Goal: Use online tool/utility: Utilize a website feature to perform a specific function

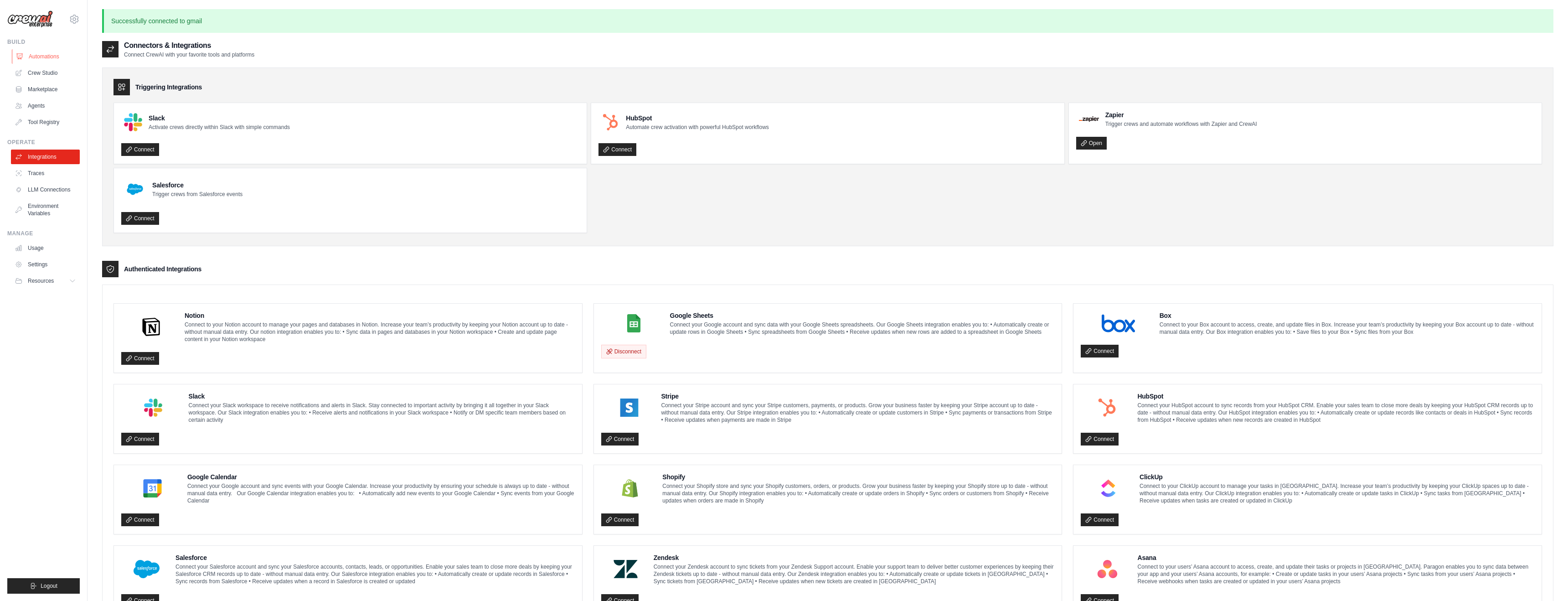
click at [45, 58] on link "Automations" at bounding box center [46, 57] width 69 height 15
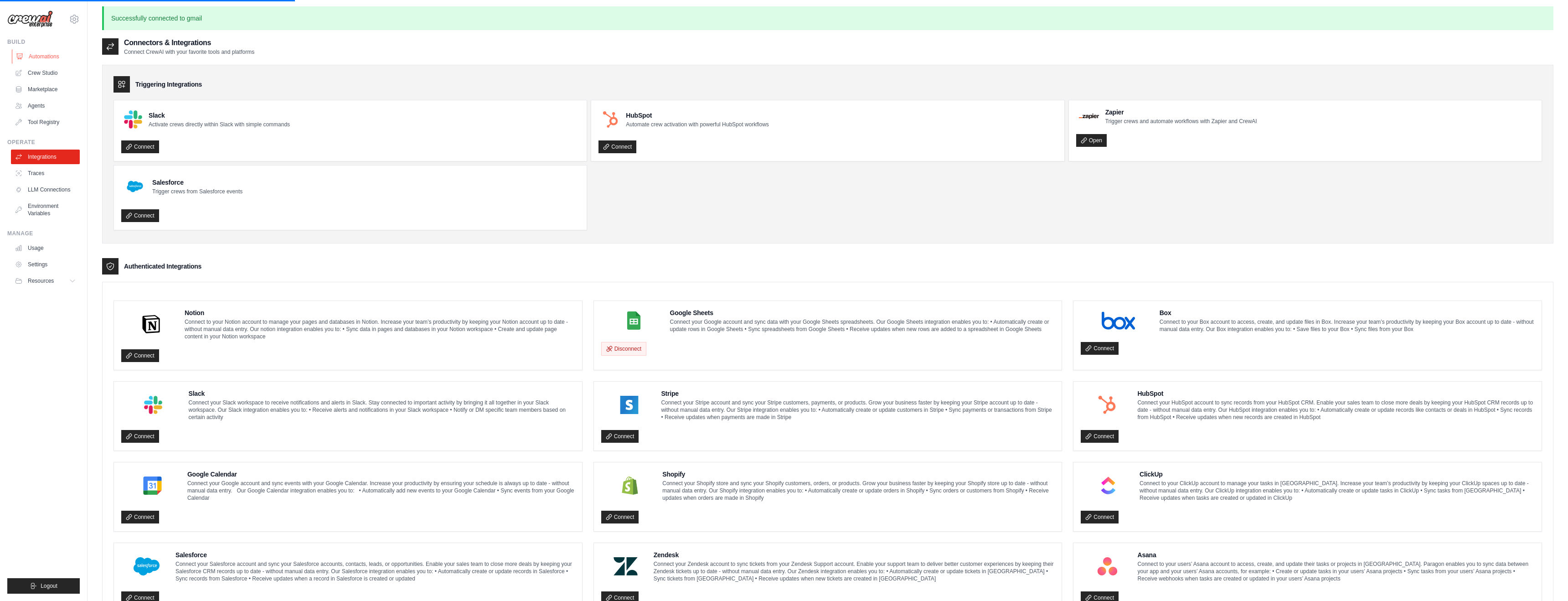
scroll to position [4, 0]
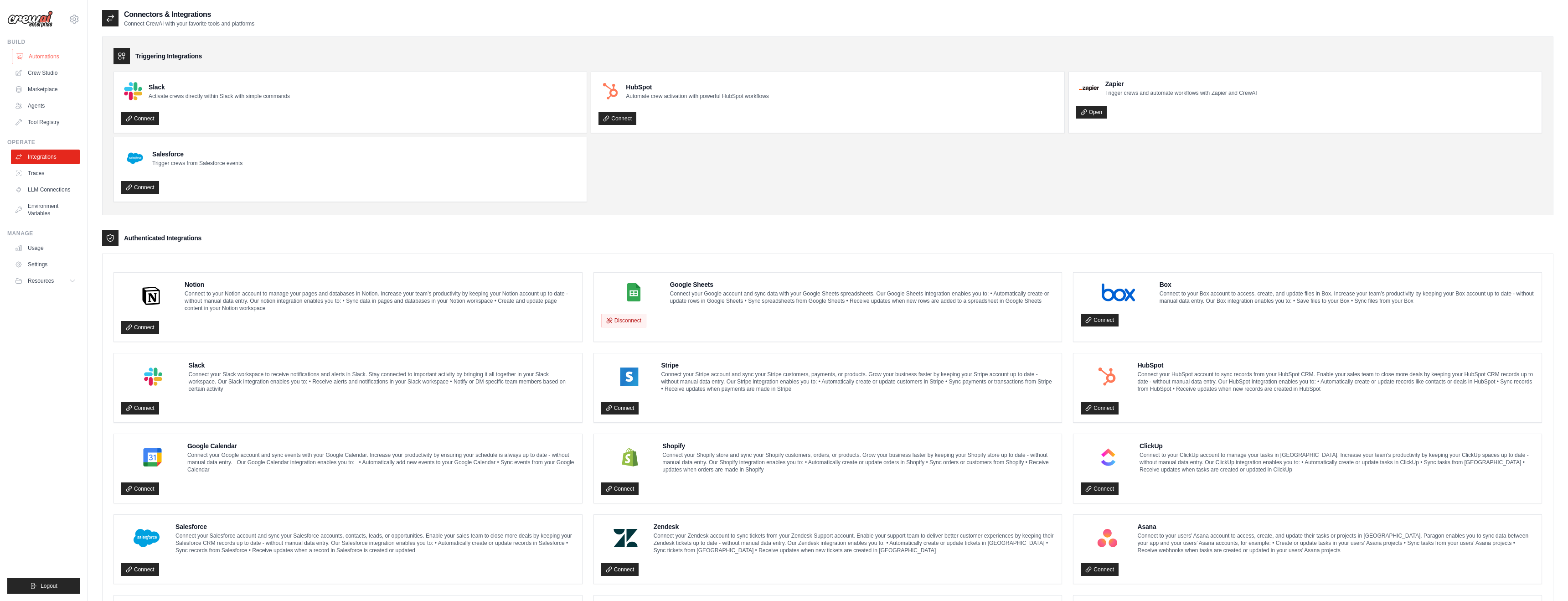
click at [35, 55] on link "Automations" at bounding box center [46, 57] width 69 height 15
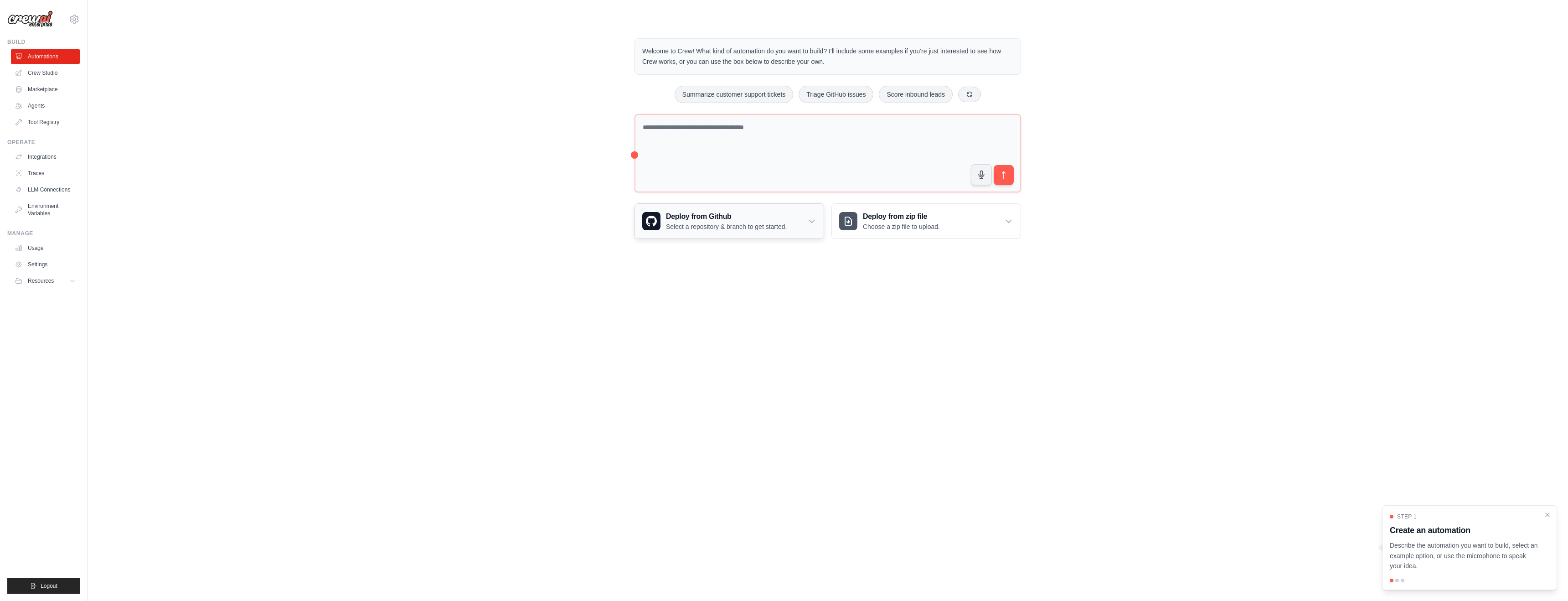
click at [690, 222] on p "Select a repository & branch to get started." at bounding box center [726, 227] width 121 height 9
click at [915, 274] on div "Deploy from zip file Choose a zip file to upload. Upload a ZIP file containing …" at bounding box center [926, 277] width 190 height 147
drag, startPoint x: 936, startPoint y: 342, endPoint x: 912, endPoint y: 317, distance: 34.7
click at [928, 333] on div "Deploy from zip file Choose a zip file to upload. Upload a ZIP file containing …" at bounding box center [926, 277] width 190 height 147
click at [727, 211] on h3 "Deploy from Github" at bounding box center [726, 217] width 121 height 11
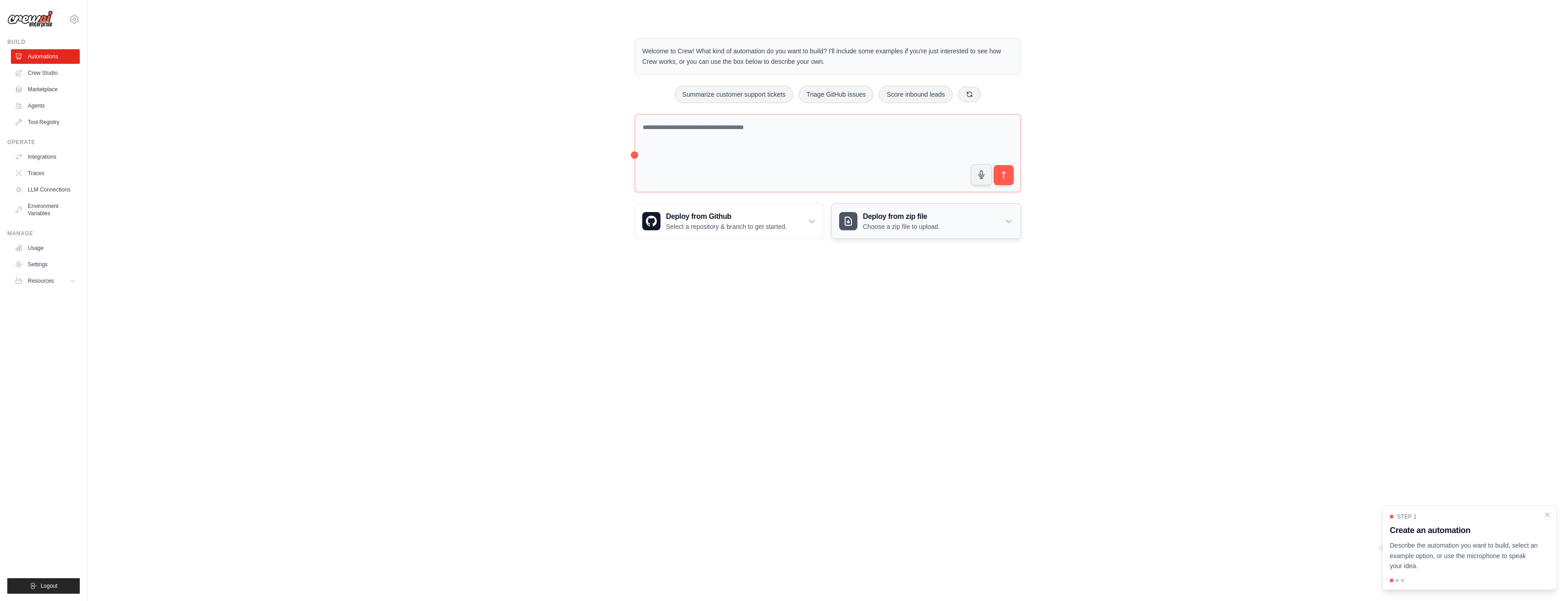
click at [892, 218] on h3 "Deploy from zip file" at bounding box center [901, 217] width 77 height 11
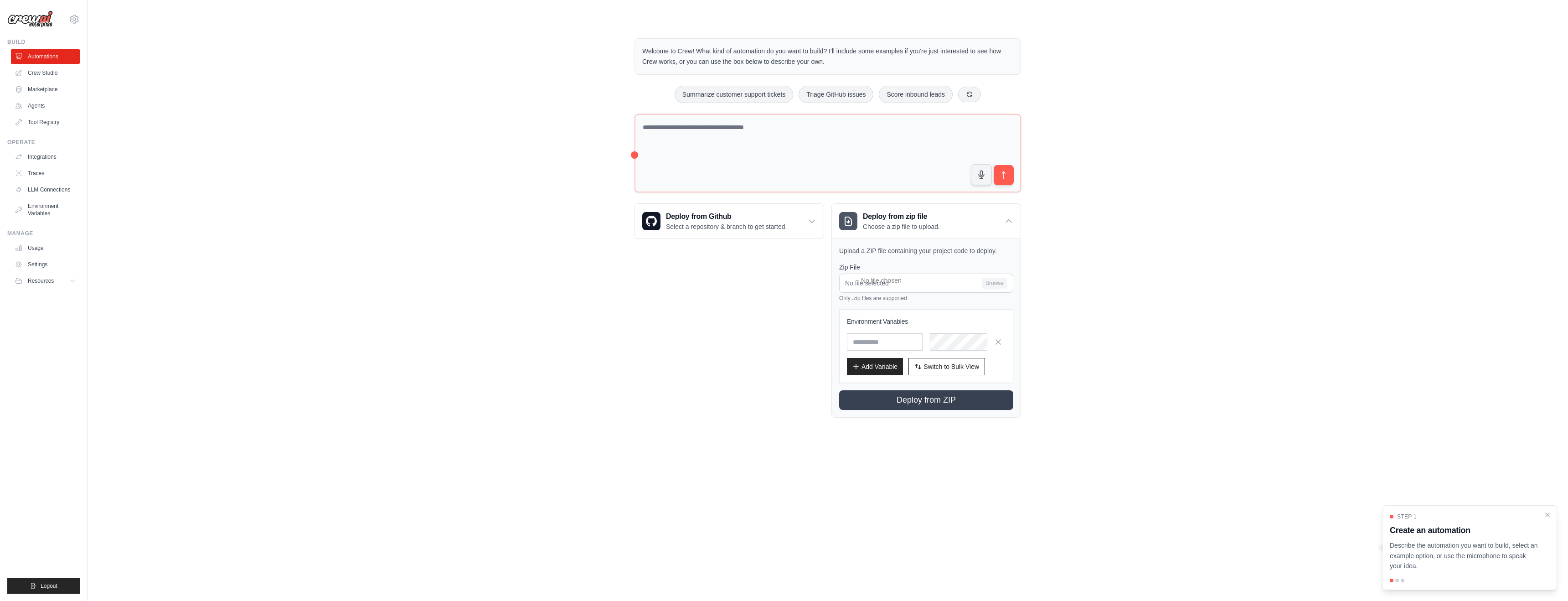
click at [496, 326] on div "Welcome to Crew! What kind of automation do you want to build? I'll include som…" at bounding box center [828, 228] width 1451 height 409
click at [37, 71] on link "Crew Studio" at bounding box center [46, 73] width 69 height 15
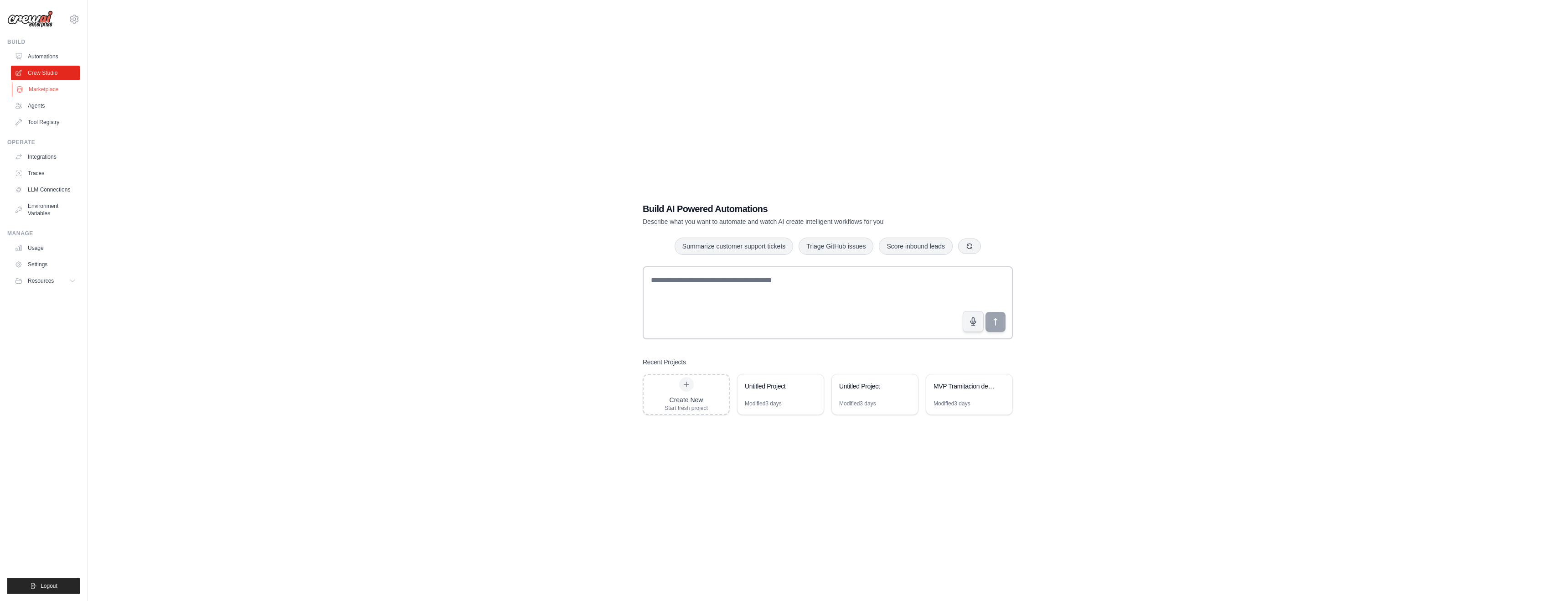
click at [46, 86] on link "Marketplace" at bounding box center [46, 90] width 69 height 15
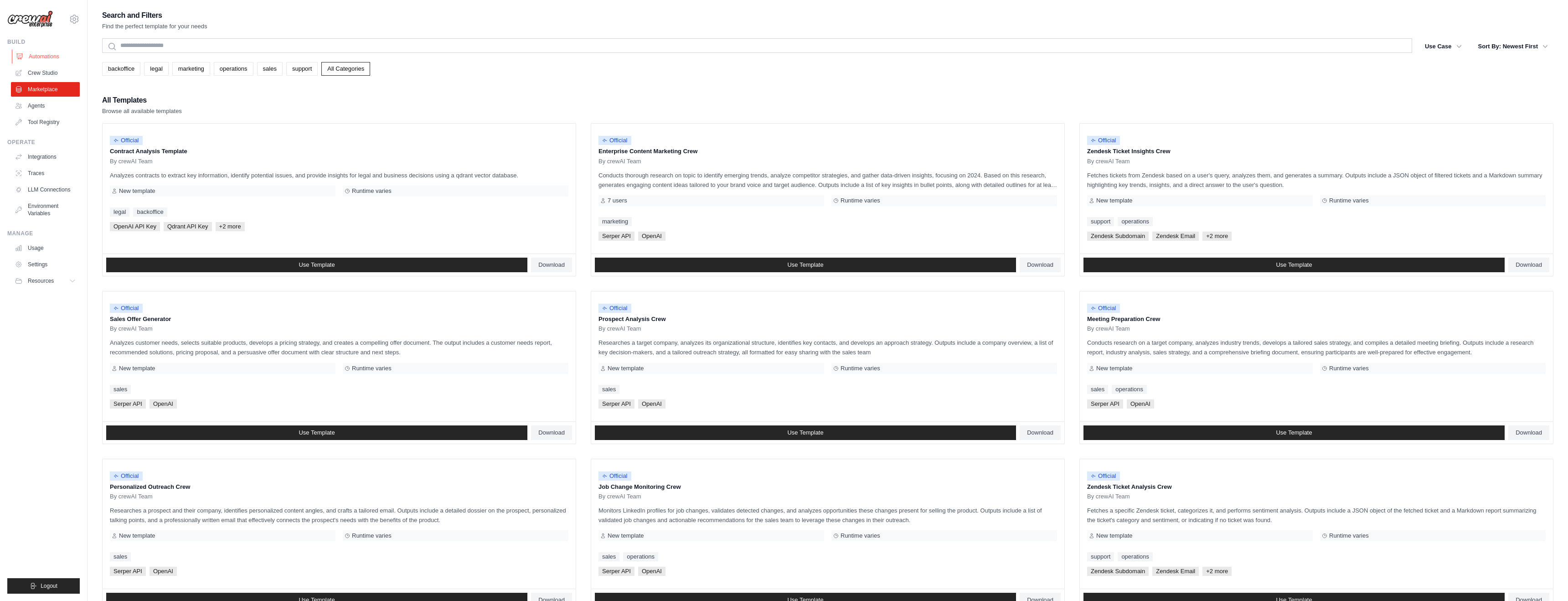
click at [33, 55] on link "Automations" at bounding box center [46, 57] width 69 height 15
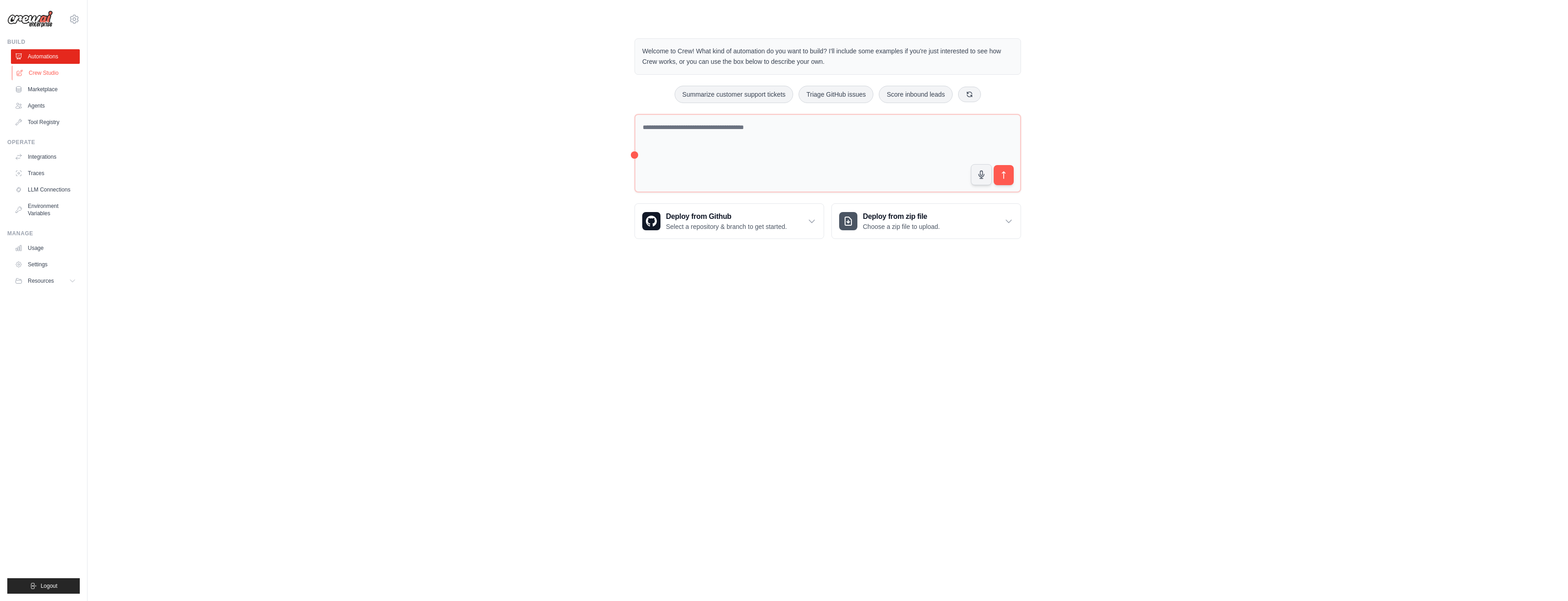
click at [46, 74] on link "Crew Studio" at bounding box center [46, 73] width 69 height 15
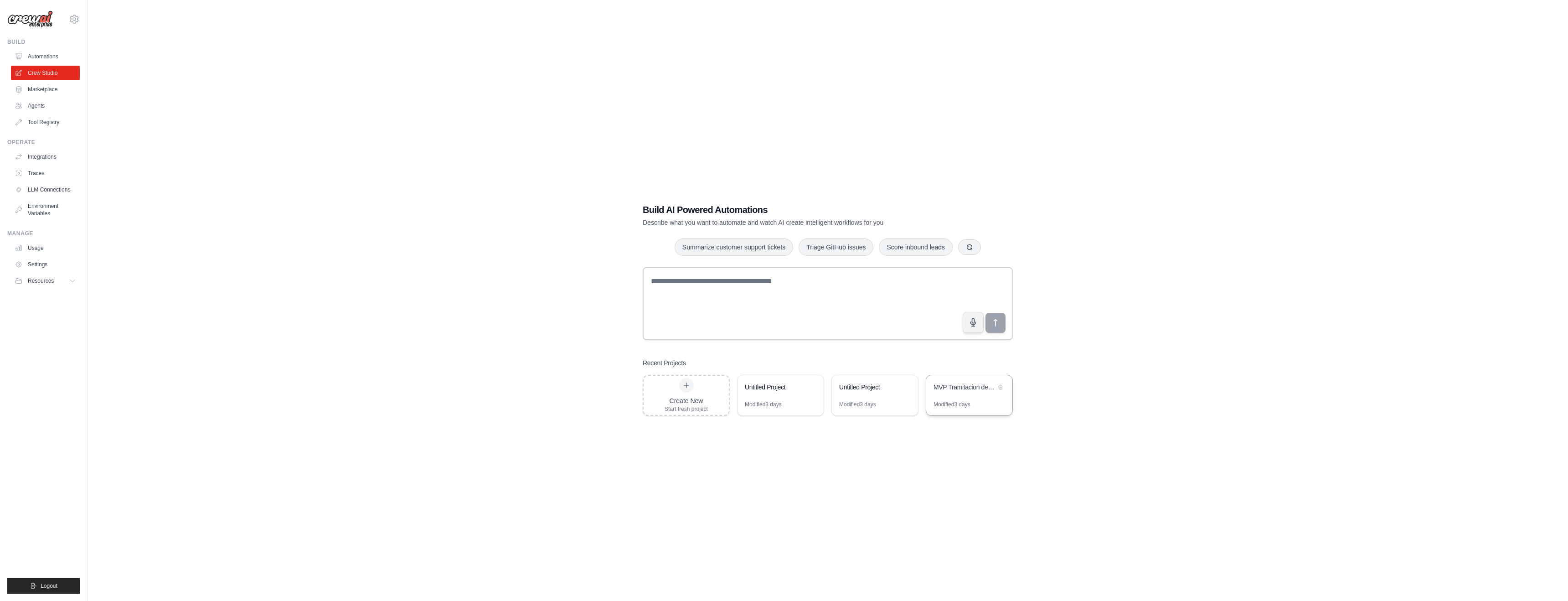
click at [965, 388] on div "MVP Tramitacion de Siniestros Auto" at bounding box center [965, 387] width 63 height 9
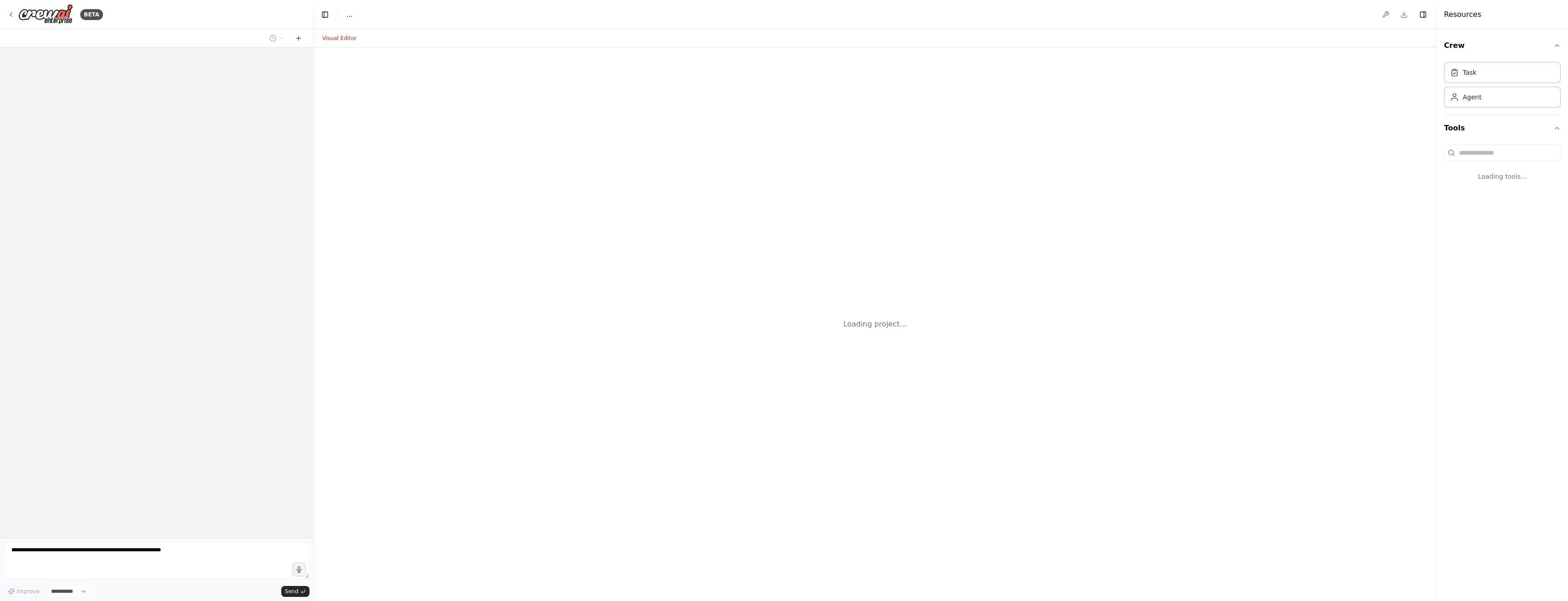
select select "****"
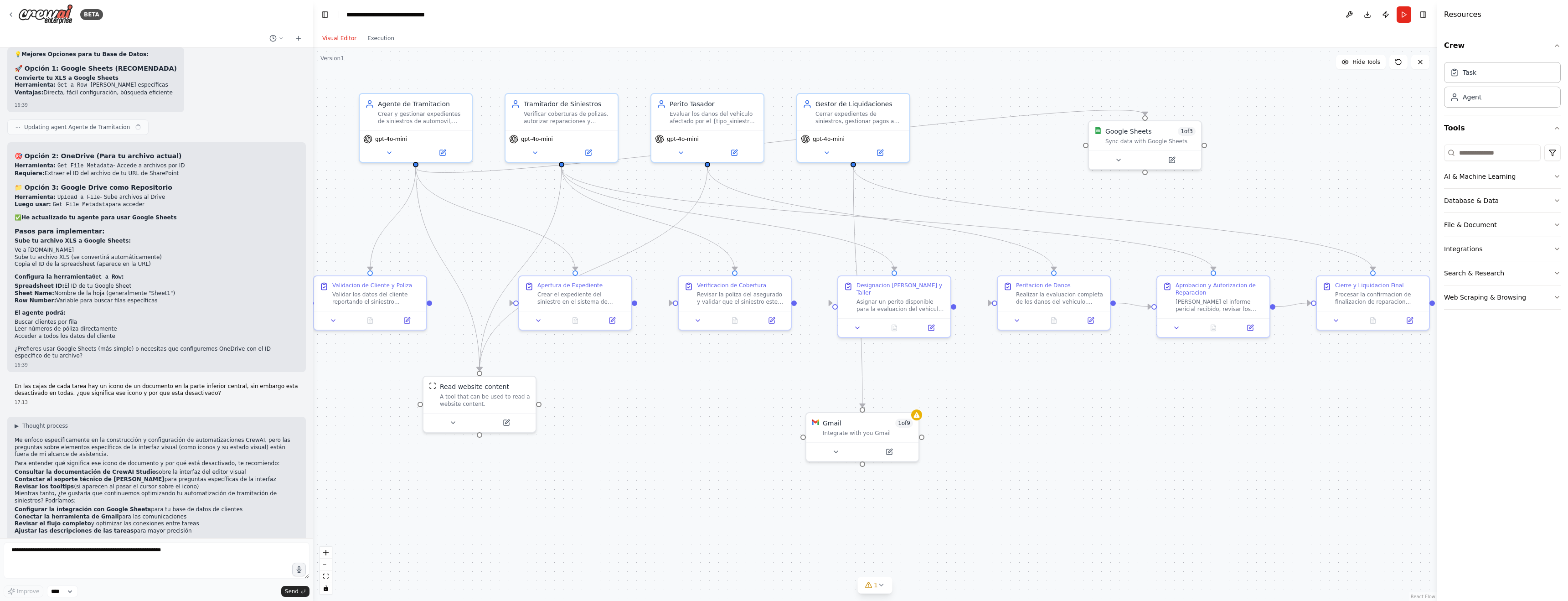
scroll to position [4088, 0]
